Goal: Navigation & Orientation: Find specific page/section

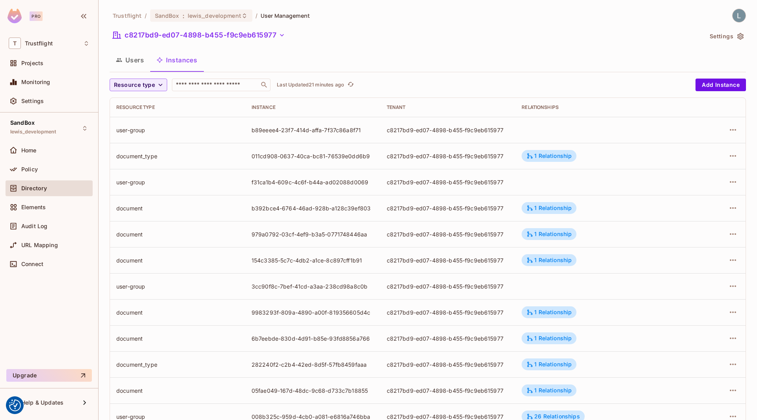
click at [542, 157] on div "1 Relationship" at bounding box center [548, 155] width 45 height 7
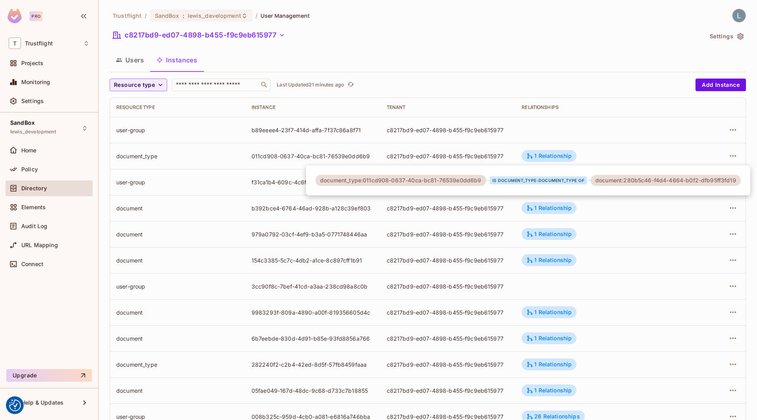
click at [642, 308] on div at bounding box center [378, 210] width 757 height 420
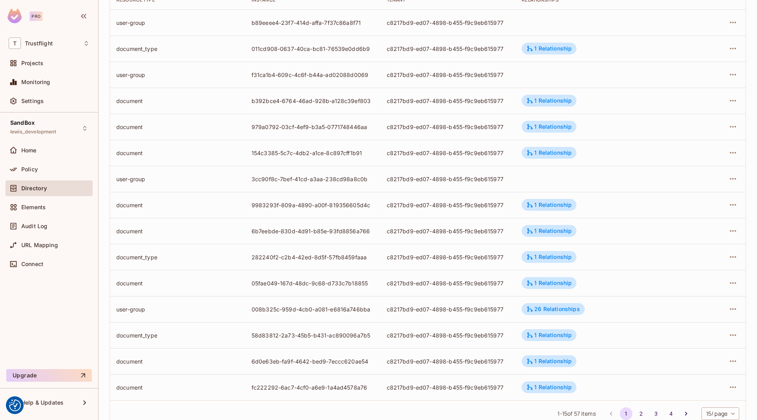
scroll to position [131, 0]
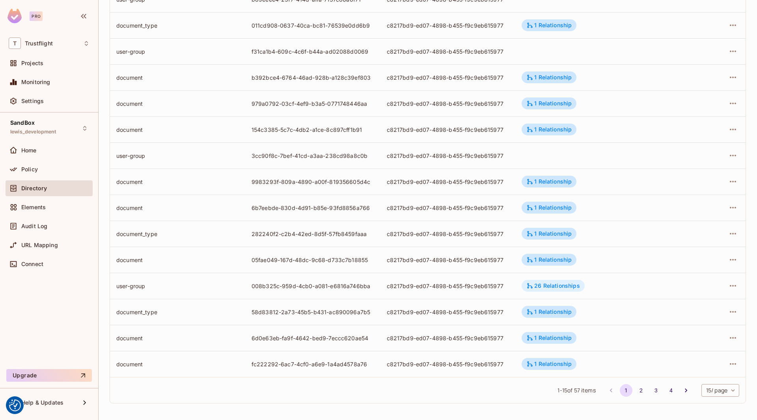
click at [558, 287] on div "26 Relationships" at bounding box center [552, 285] width 53 height 7
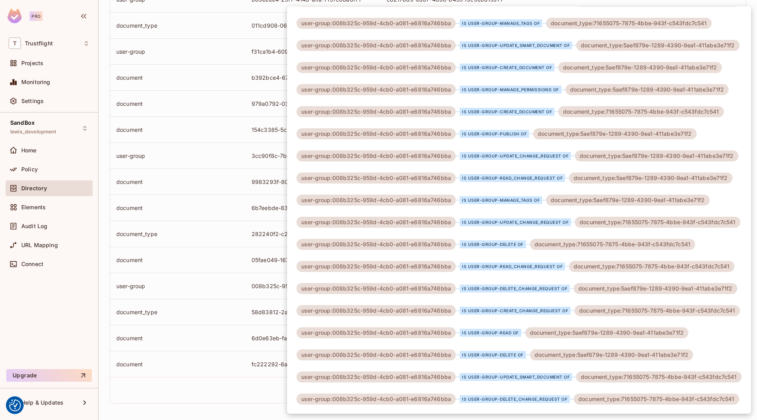
scroll to position [0, 0]
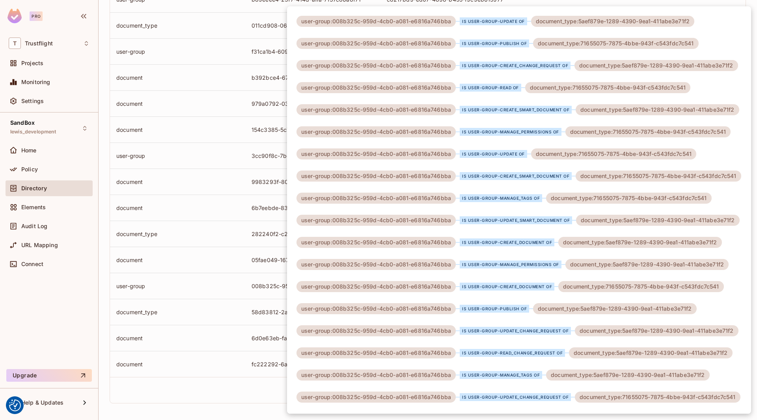
click at [214, 300] on div at bounding box center [378, 210] width 757 height 420
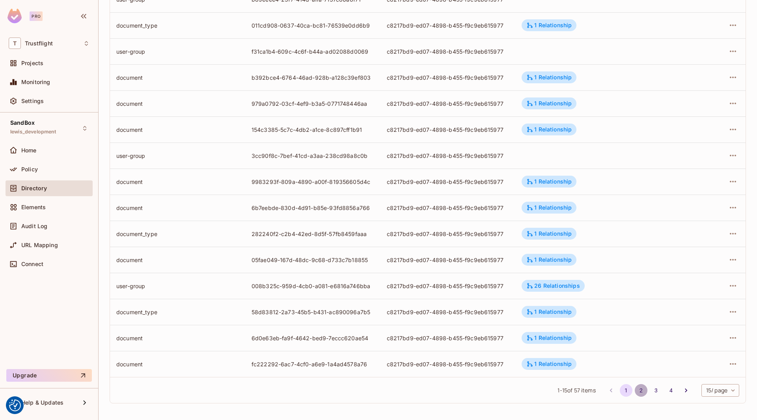
click at [635, 391] on button "2" at bounding box center [641, 390] width 13 height 13
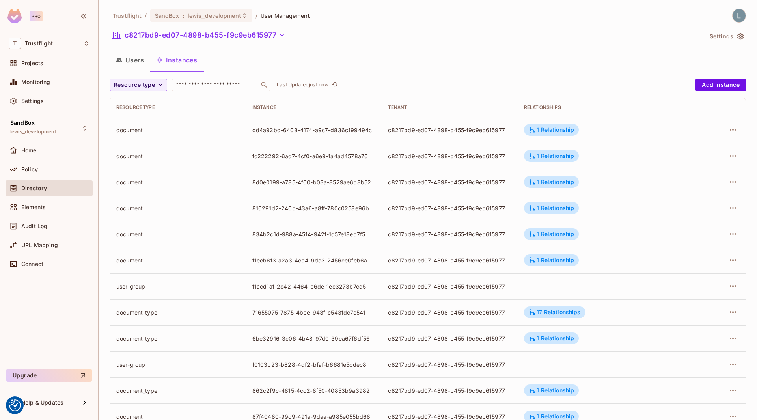
scroll to position [131, 0]
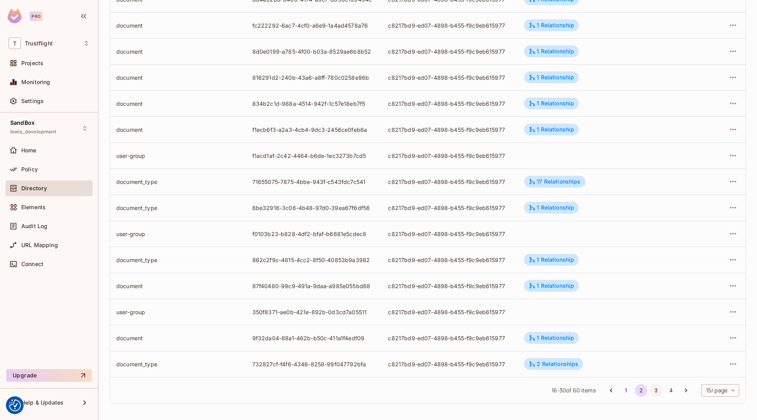
click at [657, 390] on button "3" at bounding box center [656, 390] width 13 height 13
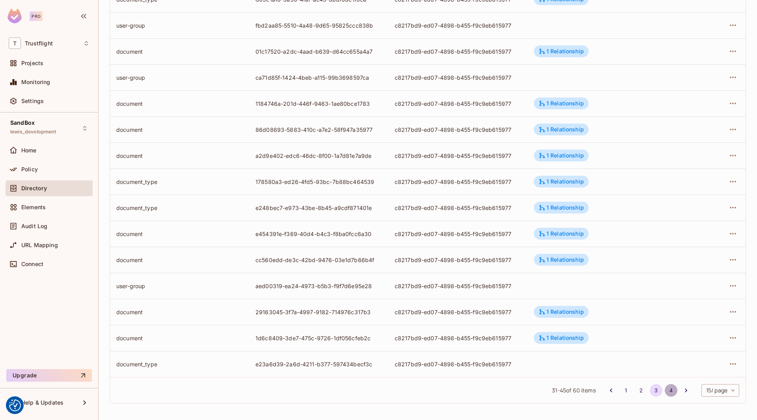
click at [668, 388] on button "4" at bounding box center [671, 390] width 13 height 13
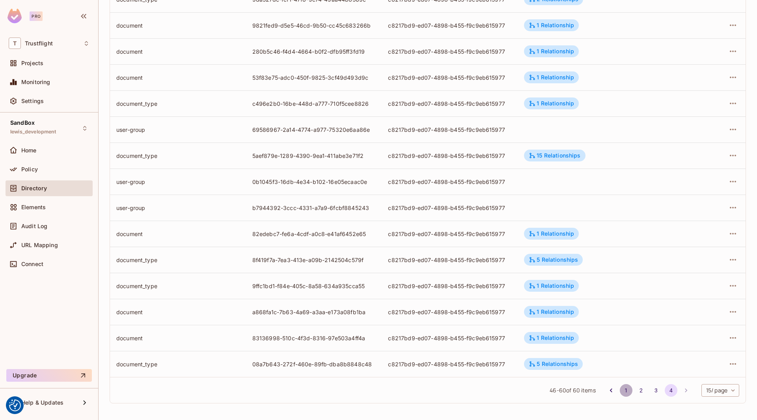
click at [623, 391] on button "1" at bounding box center [626, 390] width 13 height 13
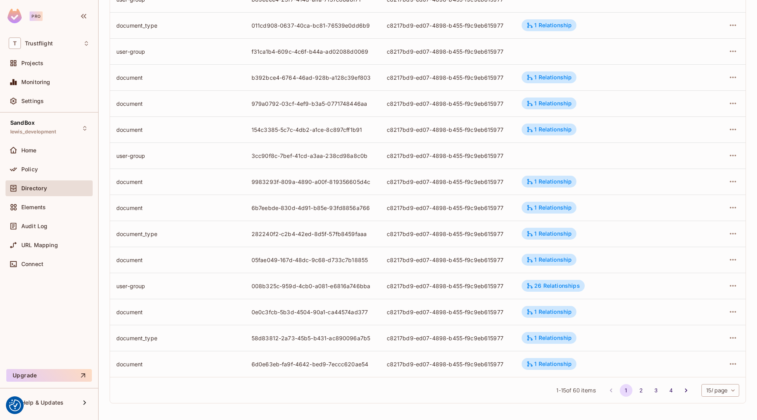
scroll to position [0, 0]
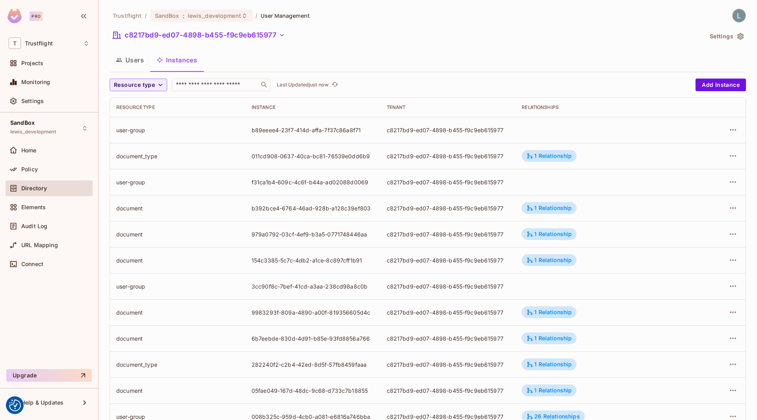
click at [134, 65] on button "Users" at bounding box center [130, 60] width 41 height 20
